Goal: Transaction & Acquisition: Purchase product/service

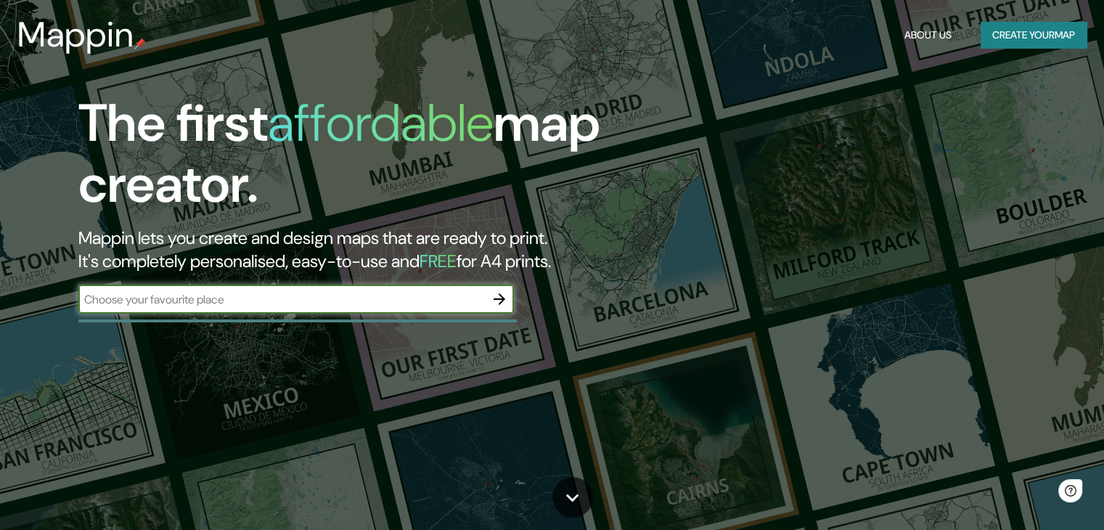
click at [363, 301] on input "text" at bounding box center [281, 299] width 407 height 17
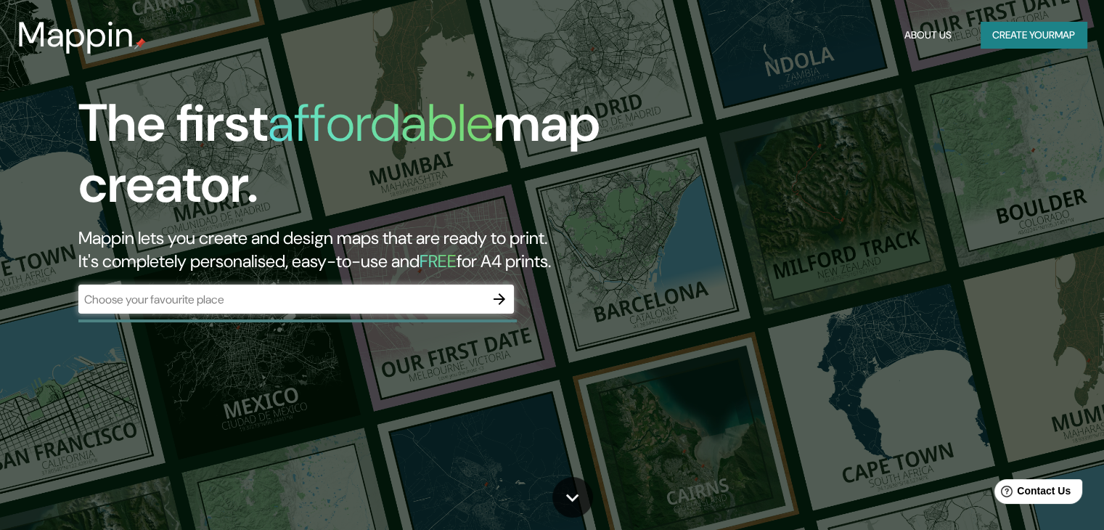
click at [393, 317] on div "The first affordable map creator. Mappin lets you create and design maps that a…" at bounding box center [354, 210] width 663 height 235
click at [427, 285] on div "​" at bounding box center [296, 299] width 436 height 29
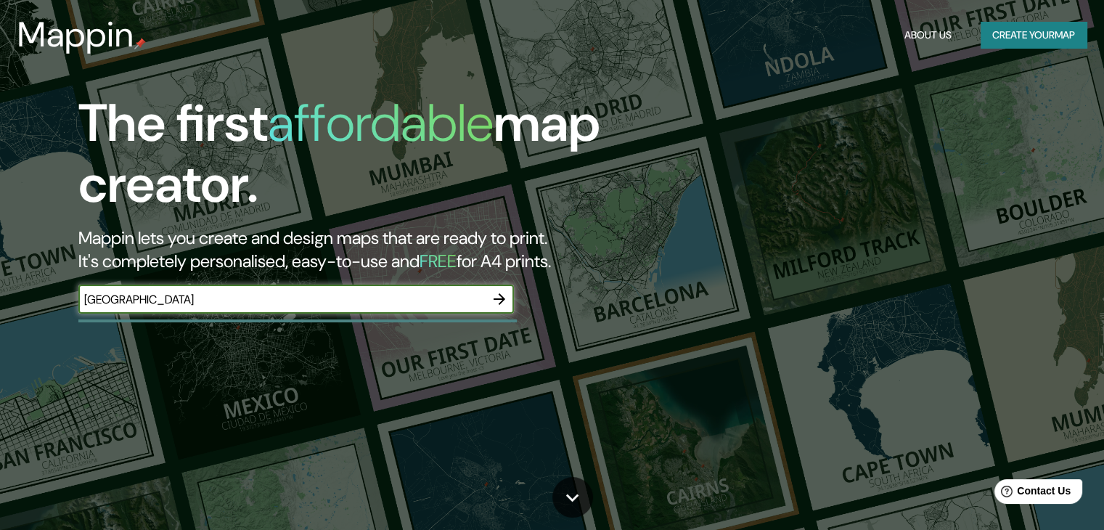
type input "[GEOGRAPHIC_DATA]"
click at [521, 293] on div "The first affordable map creator. Mappin lets you create and design maps that a…" at bounding box center [354, 210] width 663 height 235
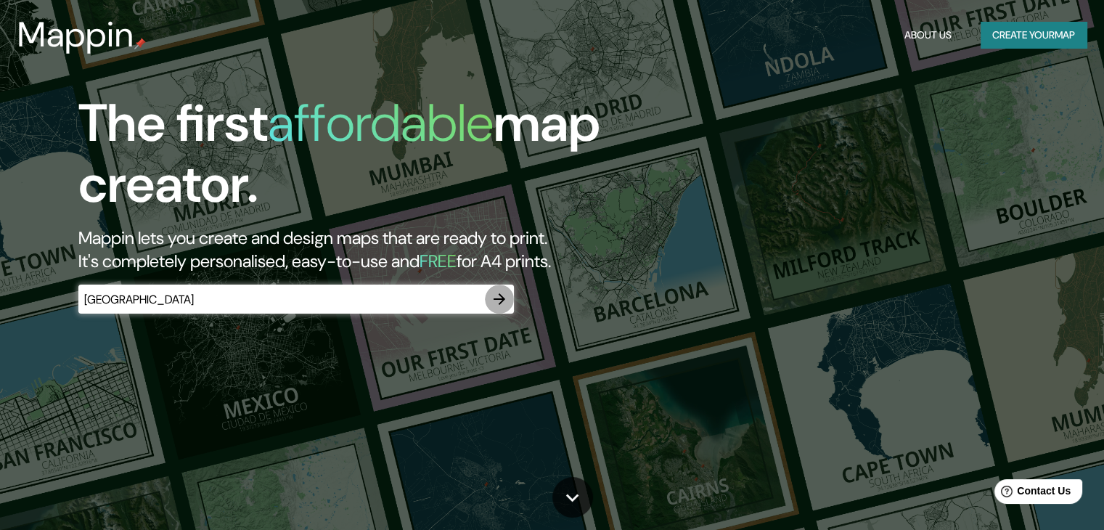
click at [504, 292] on icon "button" at bounding box center [499, 298] width 17 height 17
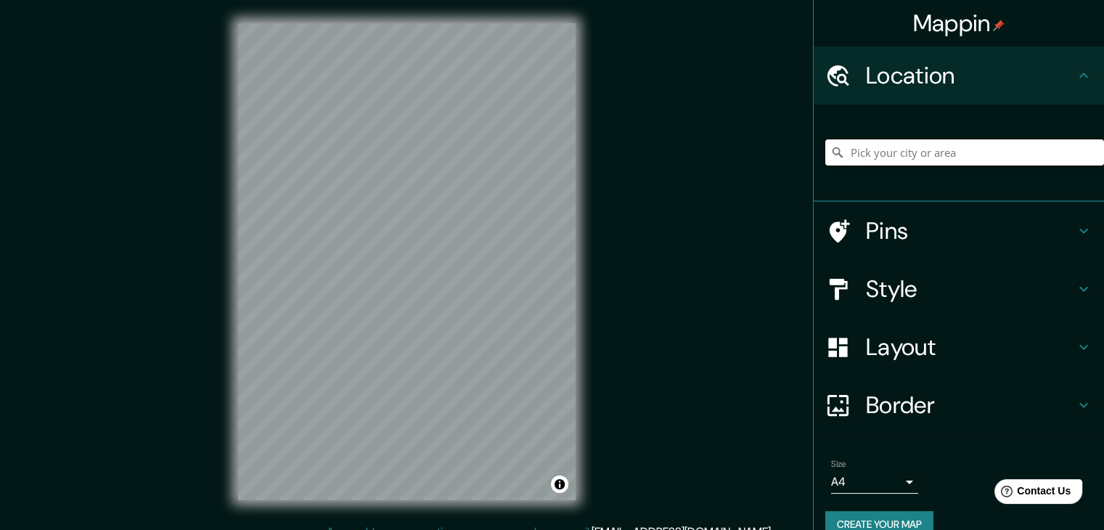
click at [970, 156] on input "Pick your city or area" at bounding box center [965, 152] width 279 height 26
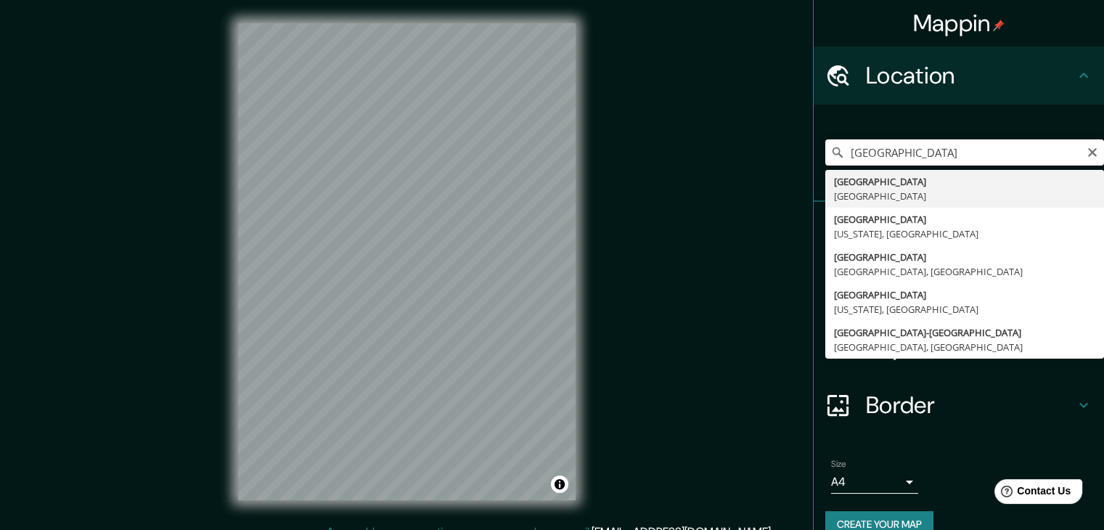
type input "[GEOGRAPHIC_DATA], [GEOGRAPHIC_DATA]"
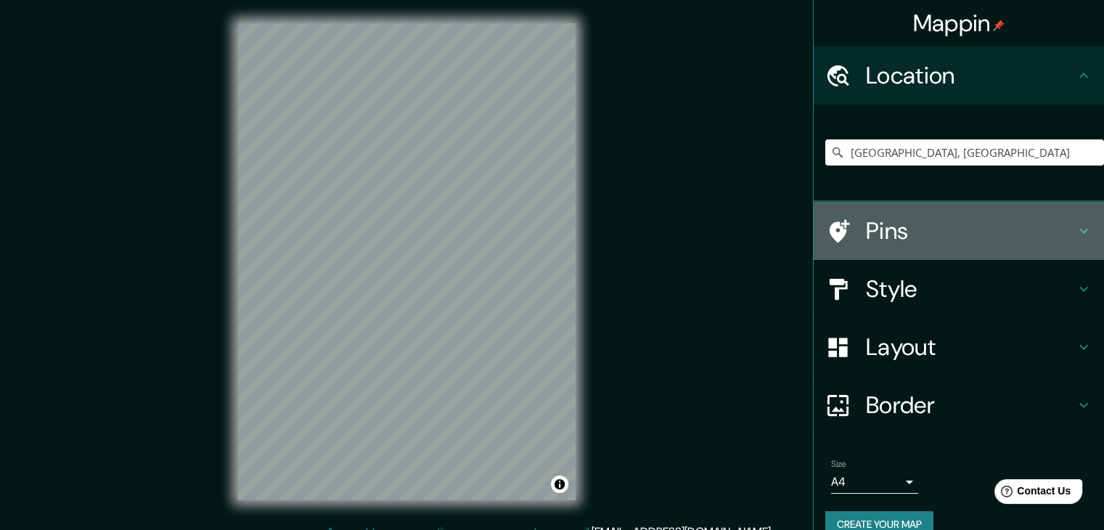
click at [871, 230] on h4 "Pins" at bounding box center [970, 230] width 209 height 29
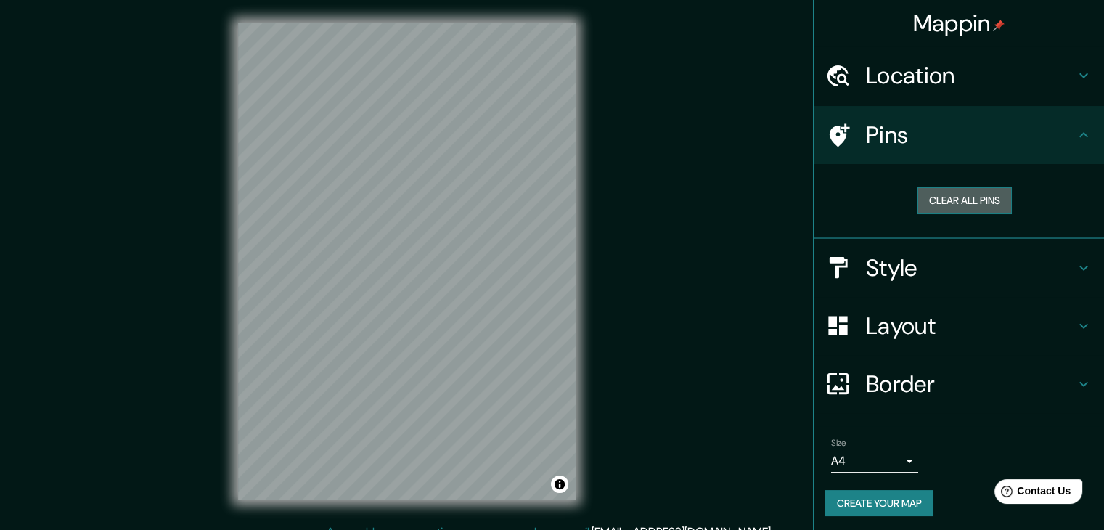
click at [965, 203] on button "Clear all pins" at bounding box center [965, 200] width 94 height 27
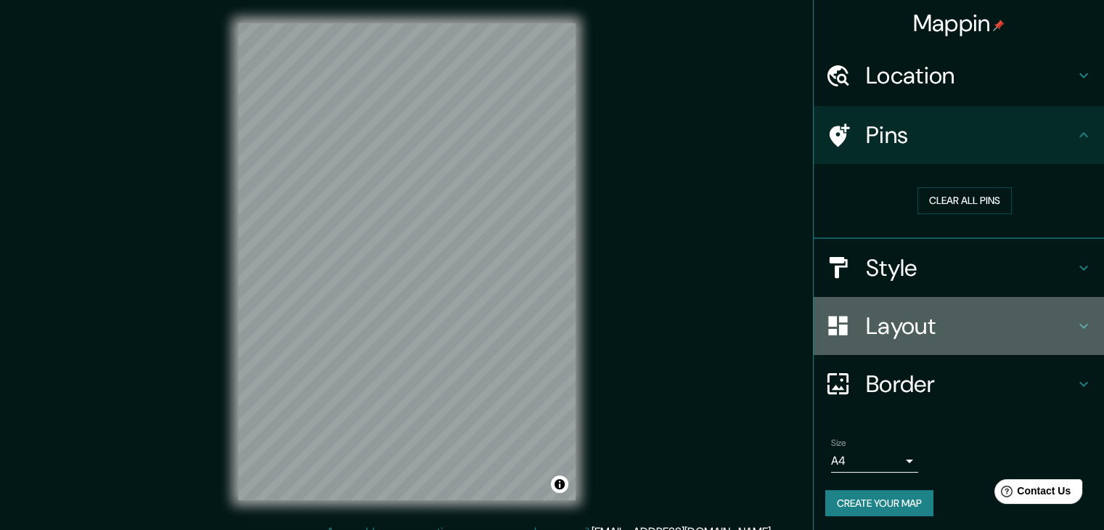
click at [876, 335] on h4 "Layout" at bounding box center [970, 325] width 209 height 29
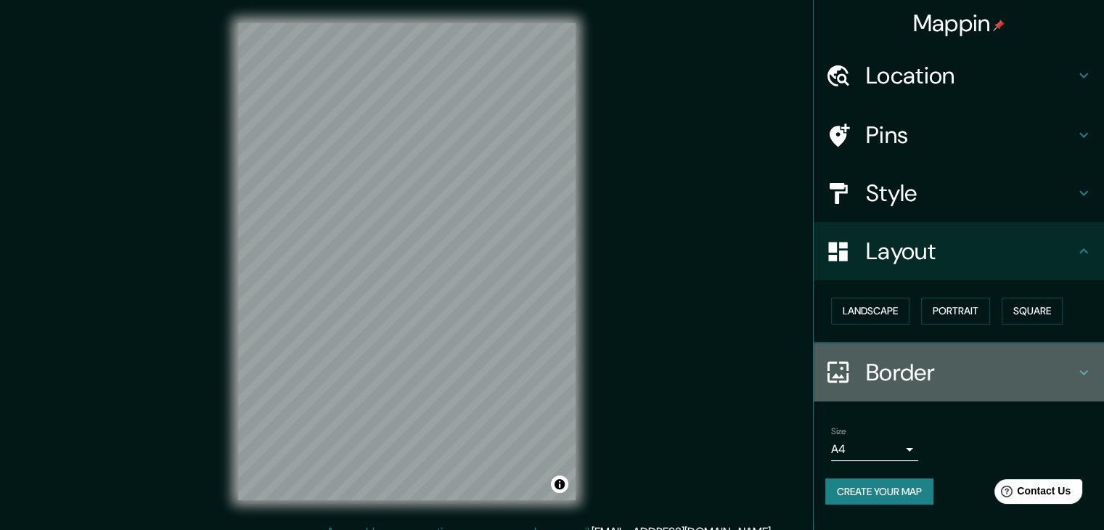
click at [906, 349] on div "Border" at bounding box center [959, 372] width 290 height 58
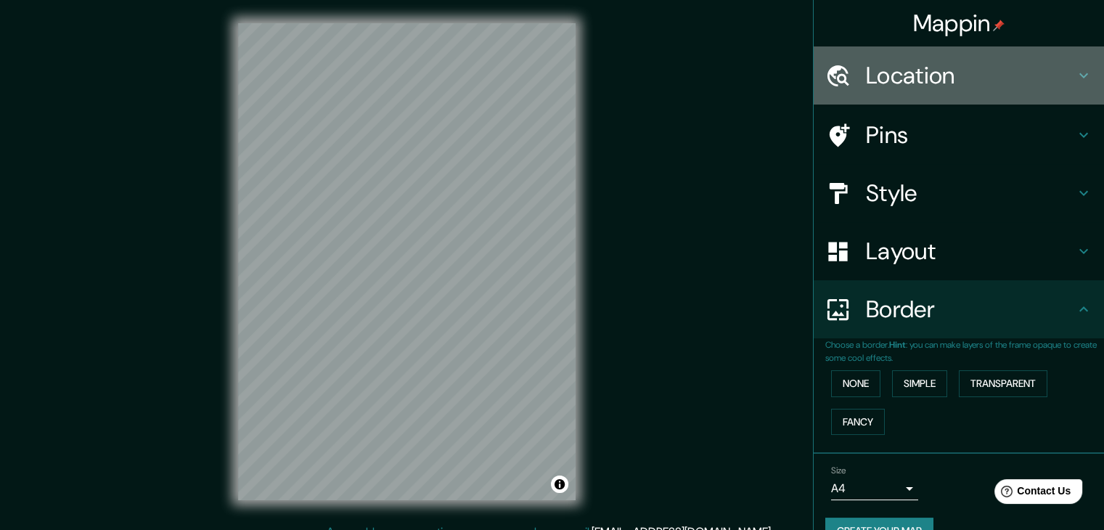
click at [894, 94] on div "Location" at bounding box center [959, 75] width 290 height 58
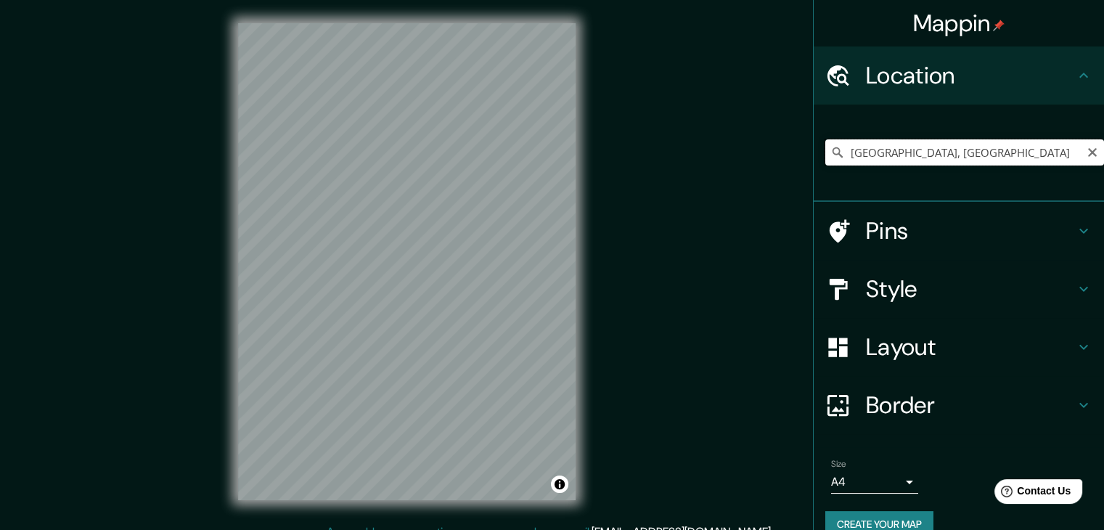
click at [940, 150] on input "[GEOGRAPHIC_DATA], [GEOGRAPHIC_DATA]" at bounding box center [965, 152] width 279 height 26
click at [902, 169] on div "[GEOGRAPHIC_DATA], [GEOGRAPHIC_DATA]" at bounding box center [965, 152] width 279 height 73
click at [929, 150] on input "[GEOGRAPHIC_DATA], [GEOGRAPHIC_DATA]" at bounding box center [965, 152] width 279 height 26
click at [971, 283] on h4 "Style" at bounding box center [970, 288] width 209 height 29
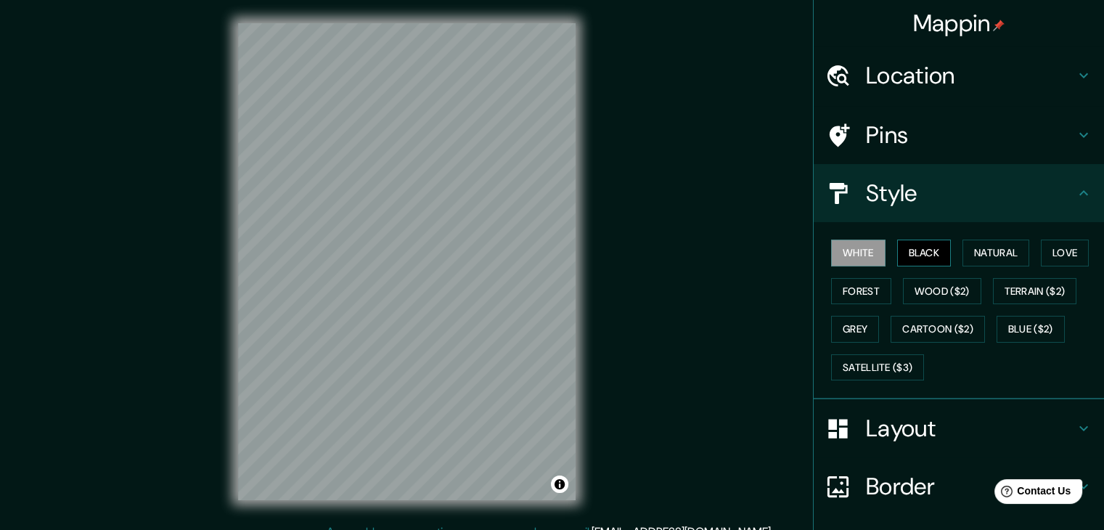
click at [929, 254] on button "Black" at bounding box center [924, 253] width 54 height 27
click at [834, 256] on button "White" at bounding box center [858, 253] width 54 height 27
click at [987, 253] on button "Natural" at bounding box center [996, 253] width 67 height 27
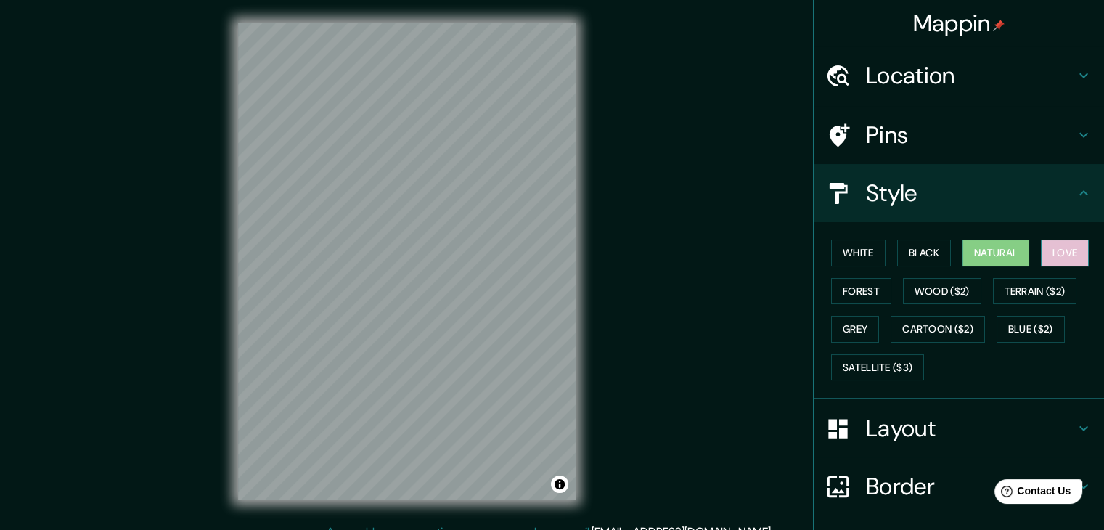
click at [1041, 242] on button "Love" at bounding box center [1065, 253] width 48 height 27
click at [868, 301] on button "Forest" at bounding box center [861, 291] width 60 height 27
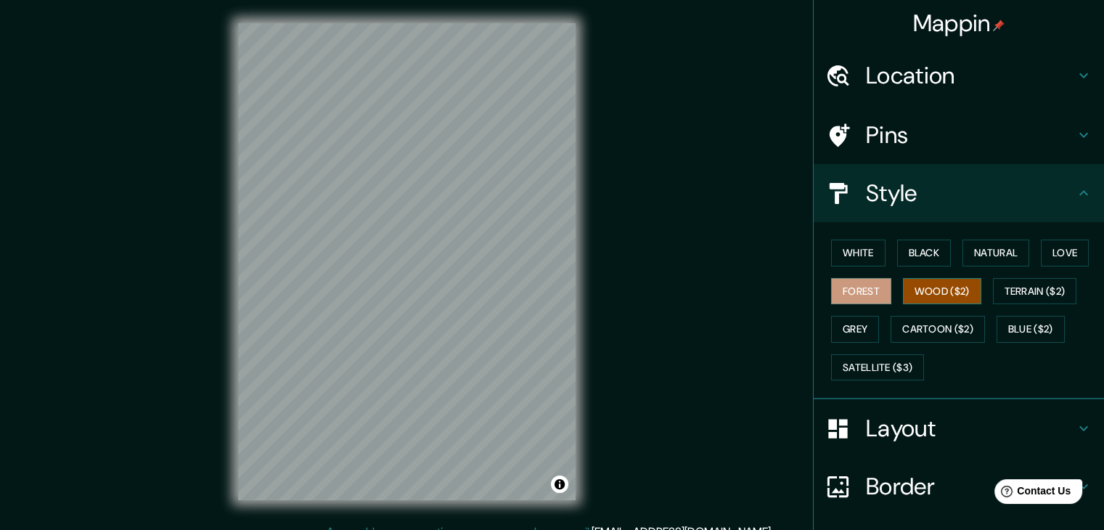
click at [947, 286] on button "Wood ($2)" at bounding box center [942, 291] width 78 height 27
click at [1037, 285] on button "Terrain ($2)" at bounding box center [1035, 291] width 84 height 27
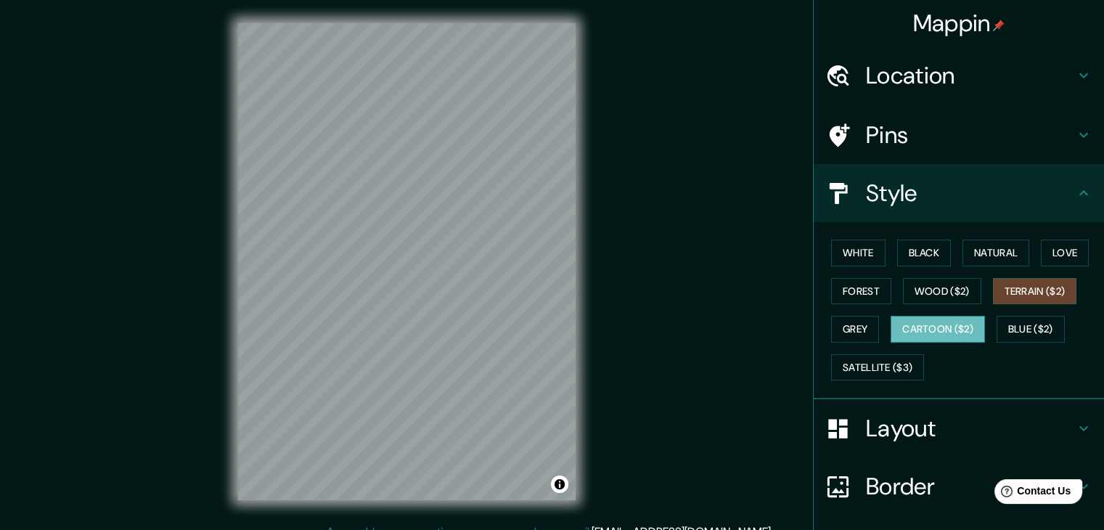
click at [932, 325] on button "Cartoon ($2)" at bounding box center [938, 329] width 94 height 27
click at [1051, 322] on button "Blue ($2)" at bounding box center [1031, 329] width 68 height 27
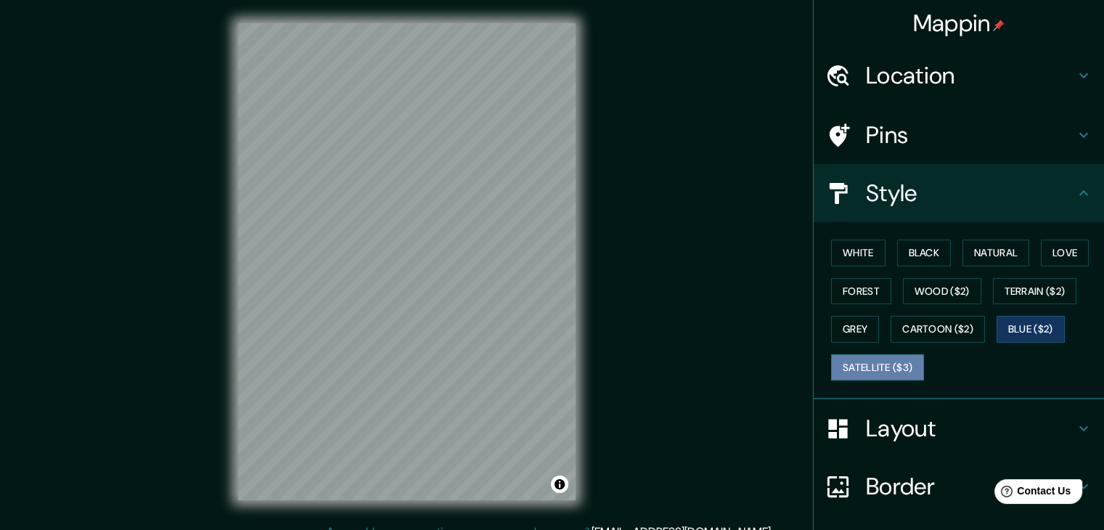
click at [889, 358] on button "Satellite ($3)" at bounding box center [877, 367] width 93 height 27
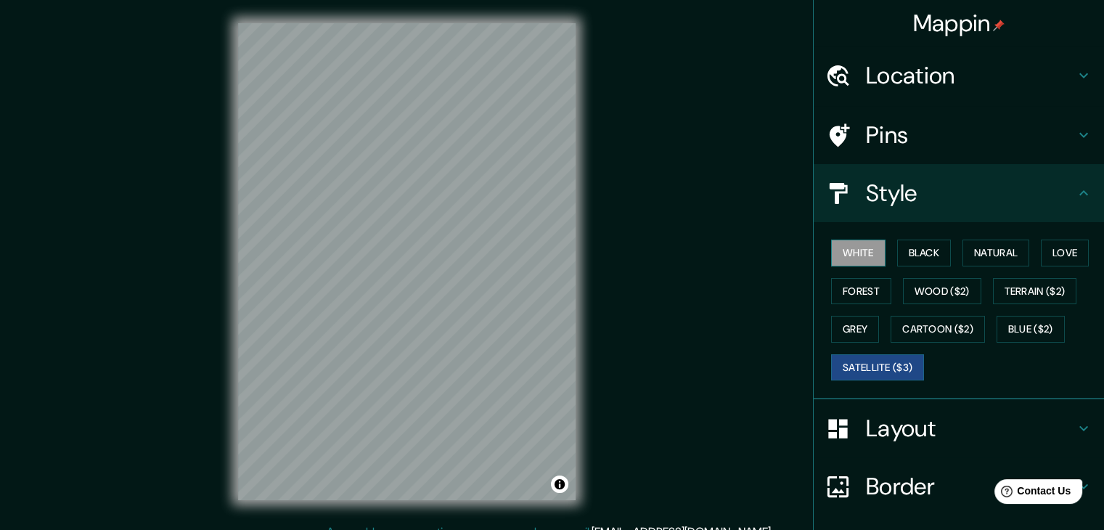
click at [863, 253] on button "White" at bounding box center [858, 253] width 54 height 27
click at [912, 257] on button "Black" at bounding box center [924, 253] width 54 height 27
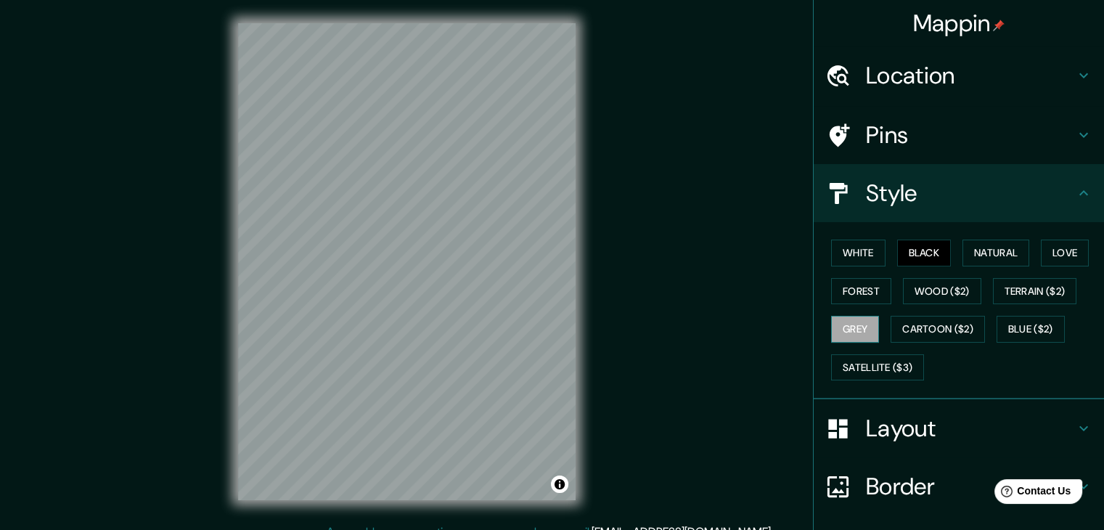
click at [849, 333] on button "Grey" at bounding box center [855, 329] width 48 height 27
click at [930, 327] on button "Cartoon ($2)" at bounding box center [938, 329] width 94 height 27
